Goal: Information Seeking & Learning: Find specific fact

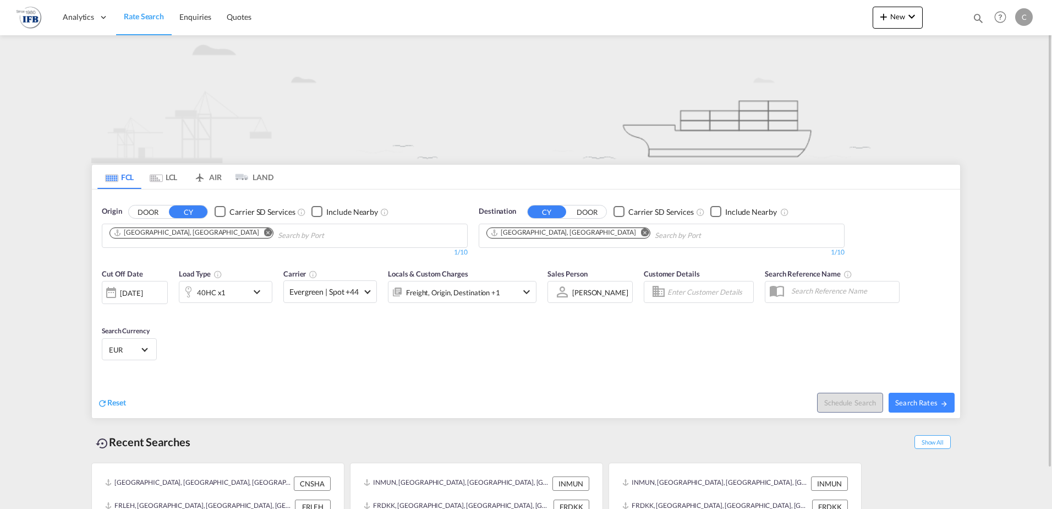
click at [264, 231] on md-icon "Remove" at bounding box center [268, 232] width 8 height 8
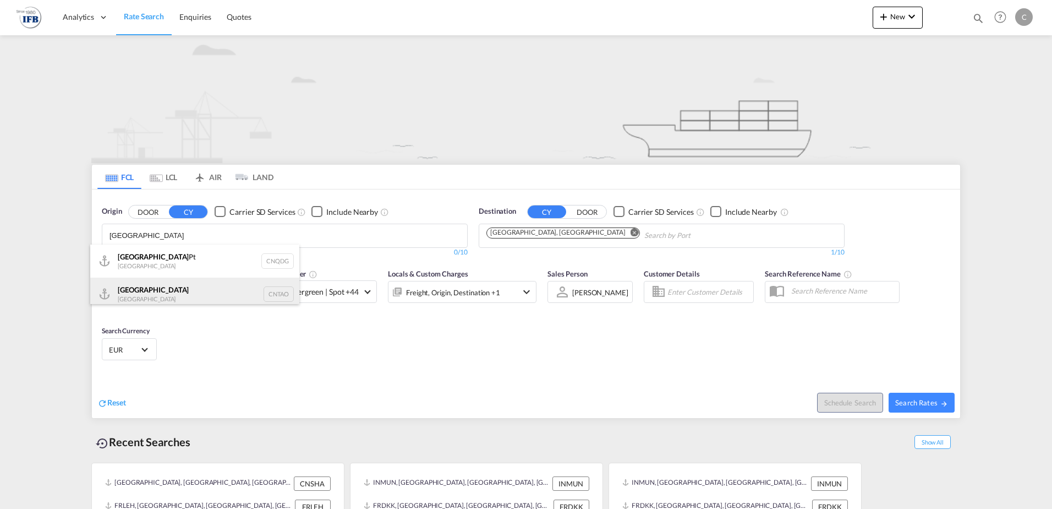
type input "[GEOGRAPHIC_DATA]"
click at [147, 292] on div "Qingdao China CNTAO" at bounding box center [194, 293] width 209 height 33
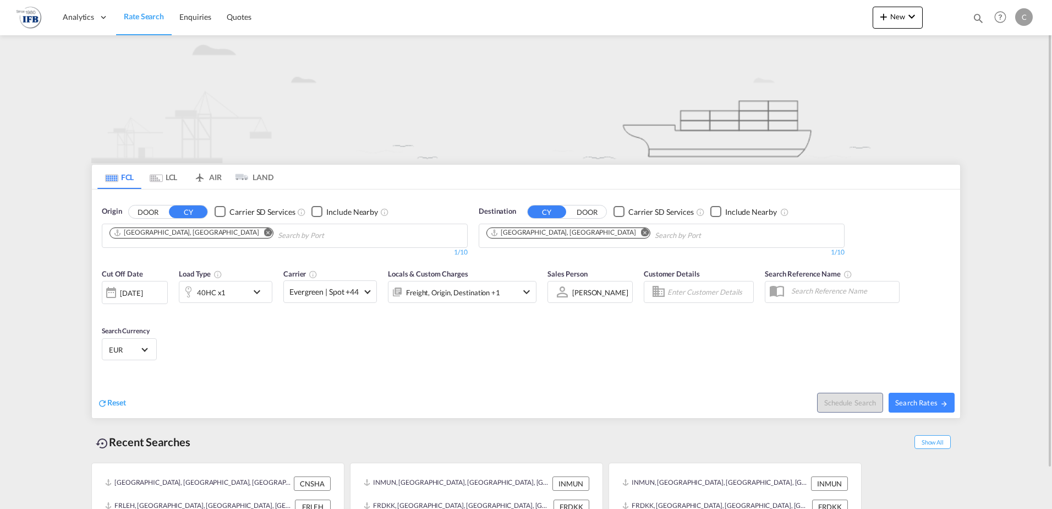
click at [143, 294] on div "[DATE]" at bounding box center [131, 293] width 23 height 10
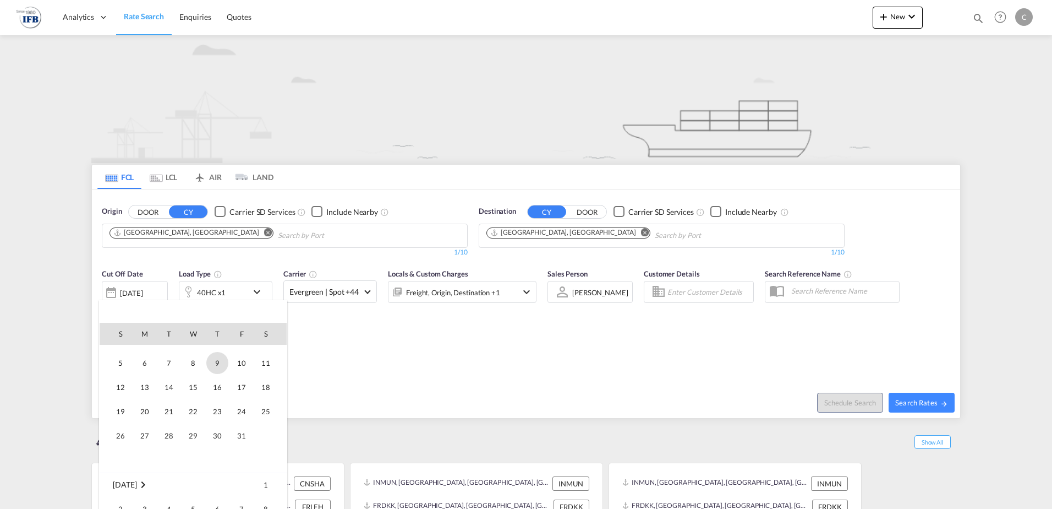
scroll to position [603, 0]
click at [190, 365] on span "8" at bounding box center [193, 362] width 22 height 22
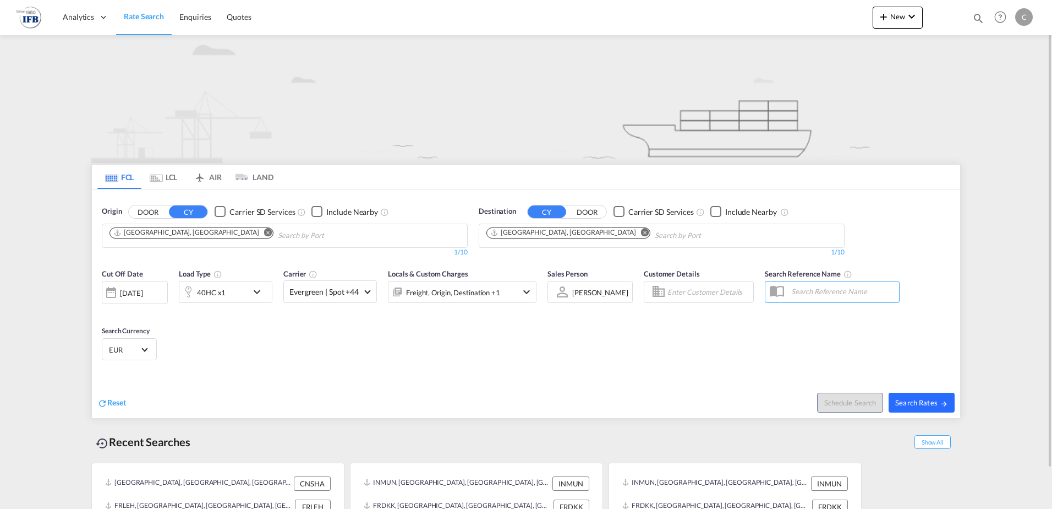
click at [930, 404] on span "Search Rates" at bounding box center [921, 402] width 53 height 9
type input "CNTAO to FRLEH / [DATE]"
